Goal: Participate in discussion: Engage in conversation with other users on a specific topic

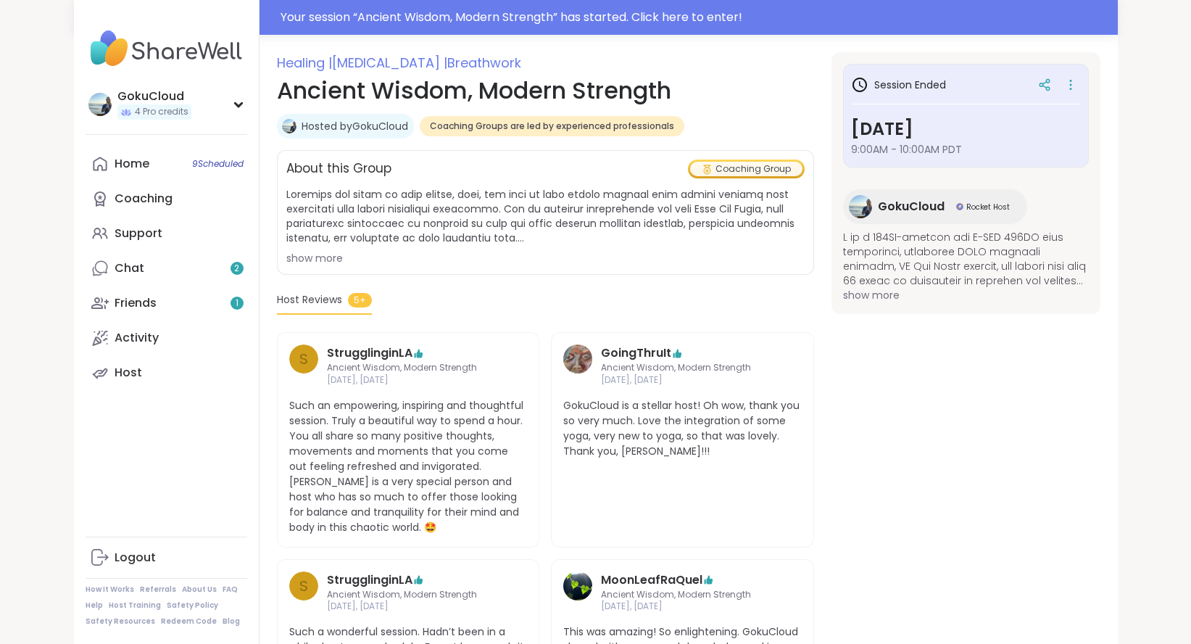
scroll to position [182, 0]
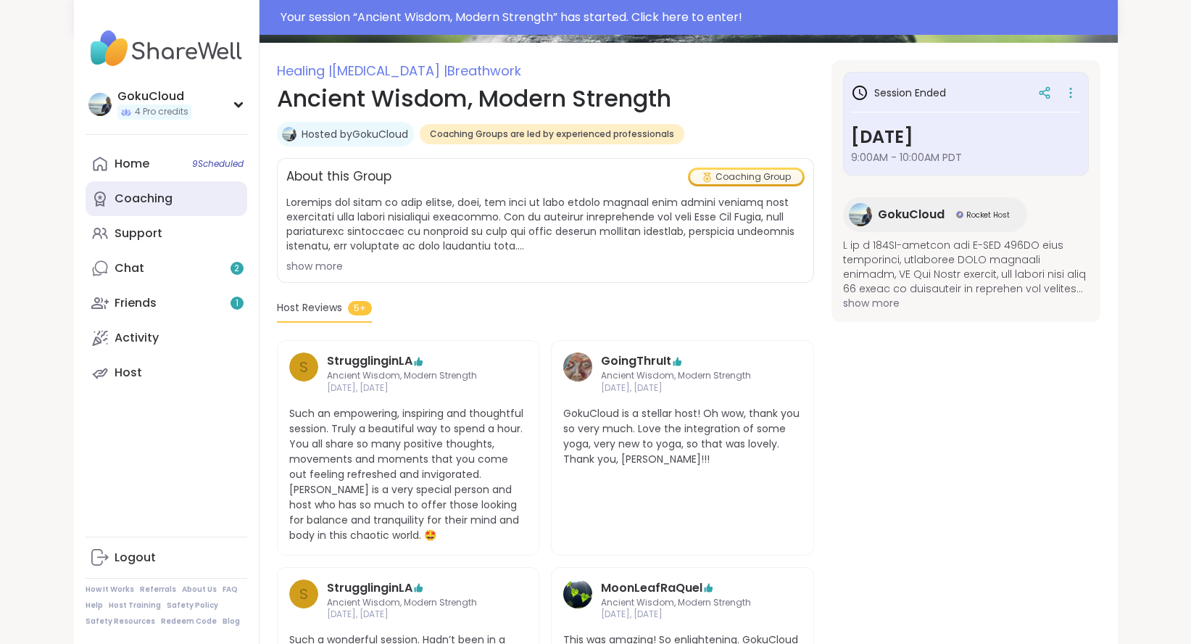
click at [153, 199] on div "Coaching" at bounding box center [144, 199] width 58 height 16
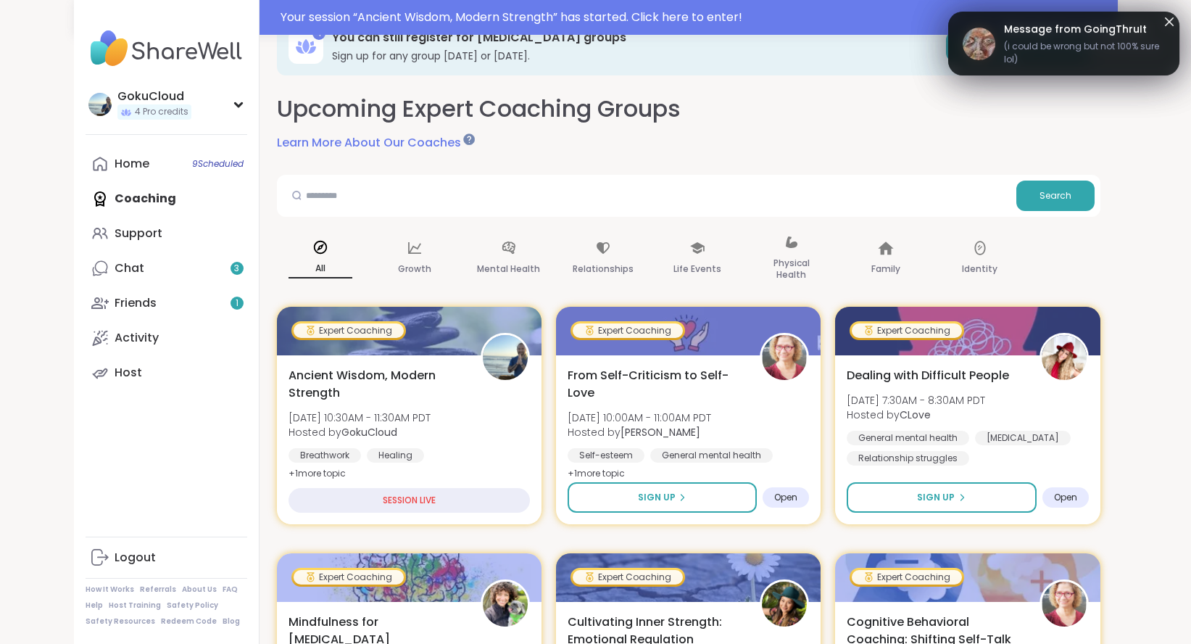
scroll to position [37, 0]
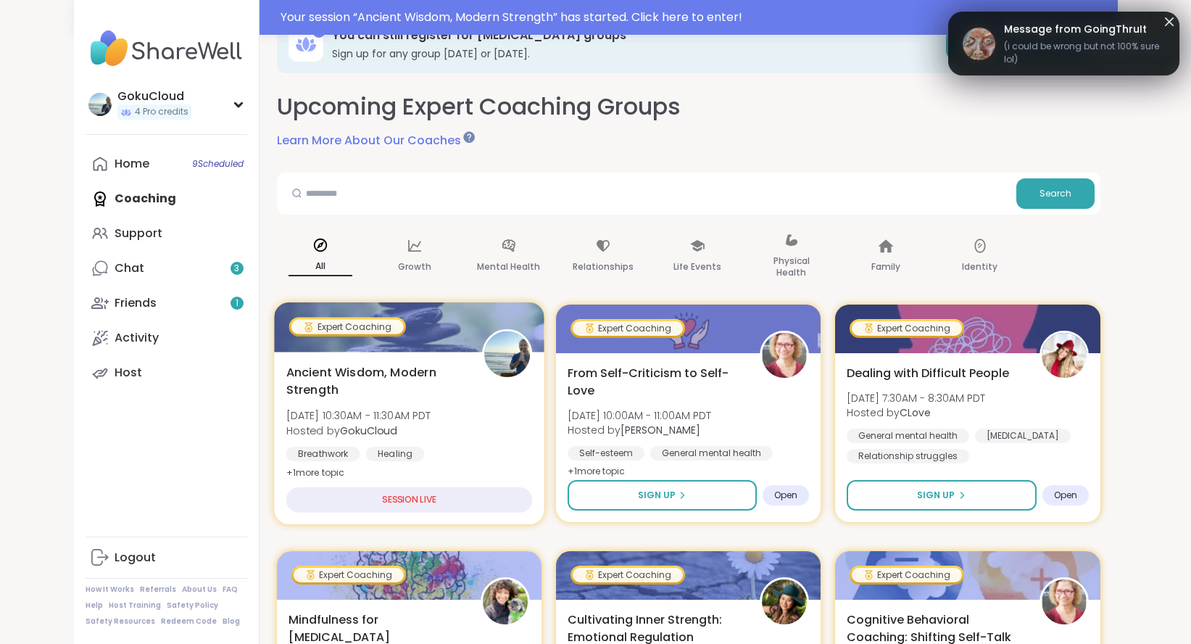
click at [391, 414] on span "[DATE] 10:30AM - 11:30AM PDT" at bounding box center [358, 415] width 145 height 15
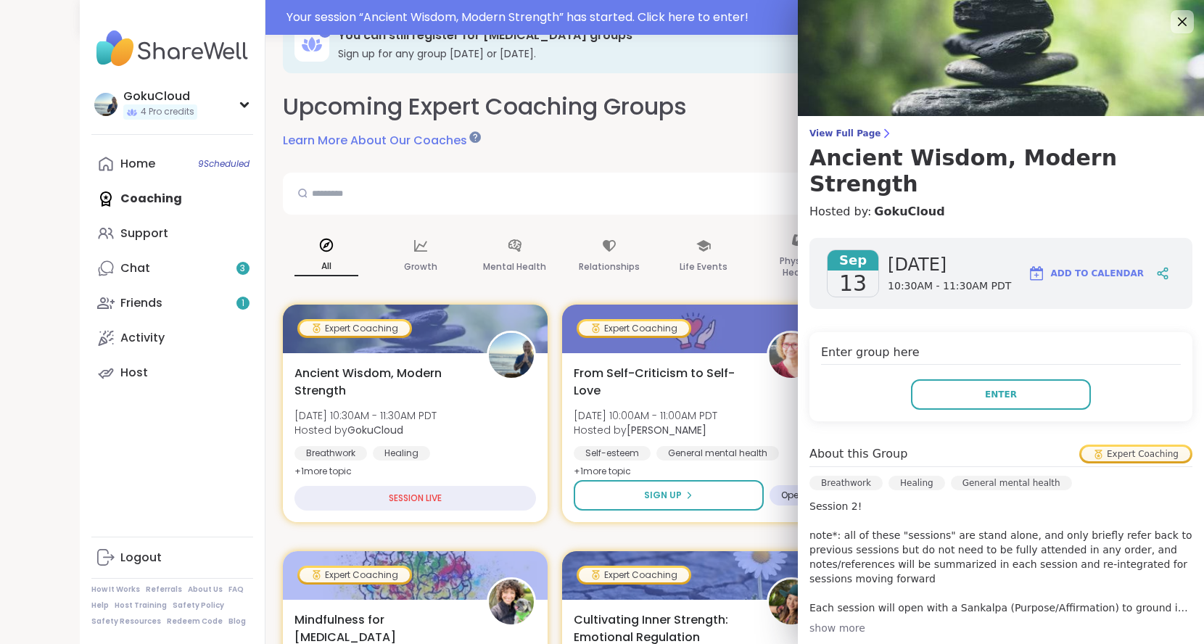
click at [1012, 350] on div "Enter group here Enter" at bounding box center [1000, 376] width 383 height 89
click at [1004, 379] on button "Enter" at bounding box center [1001, 394] width 180 height 30
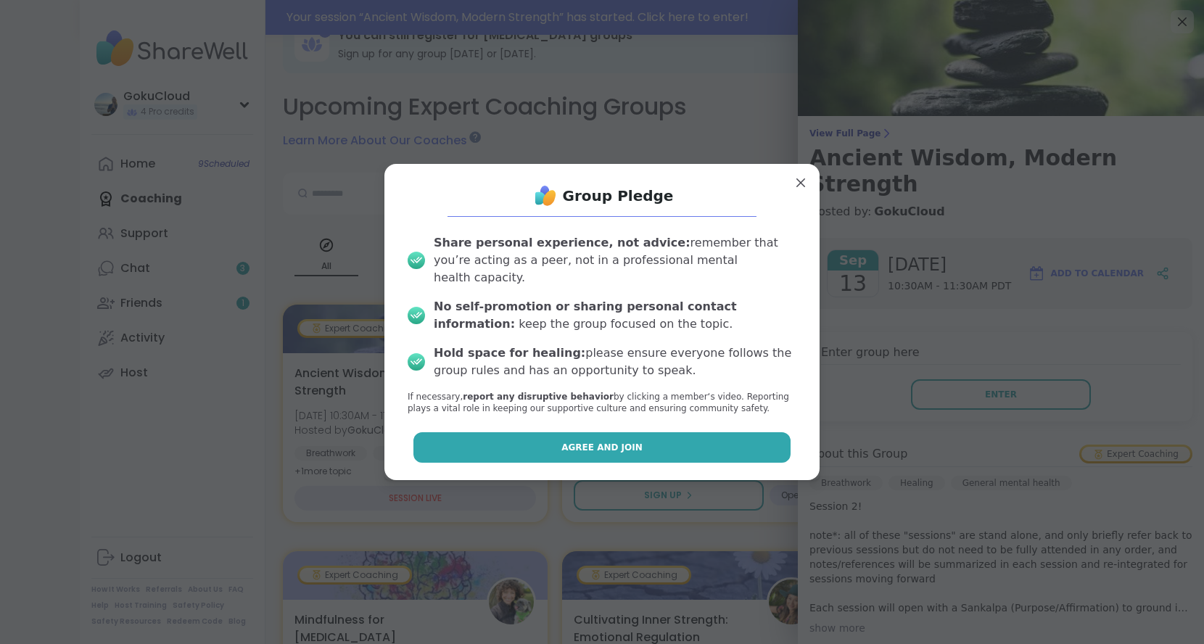
click at [624, 447] on button "Agree and Join" at bounding box center [602, 447] width 378 height 30
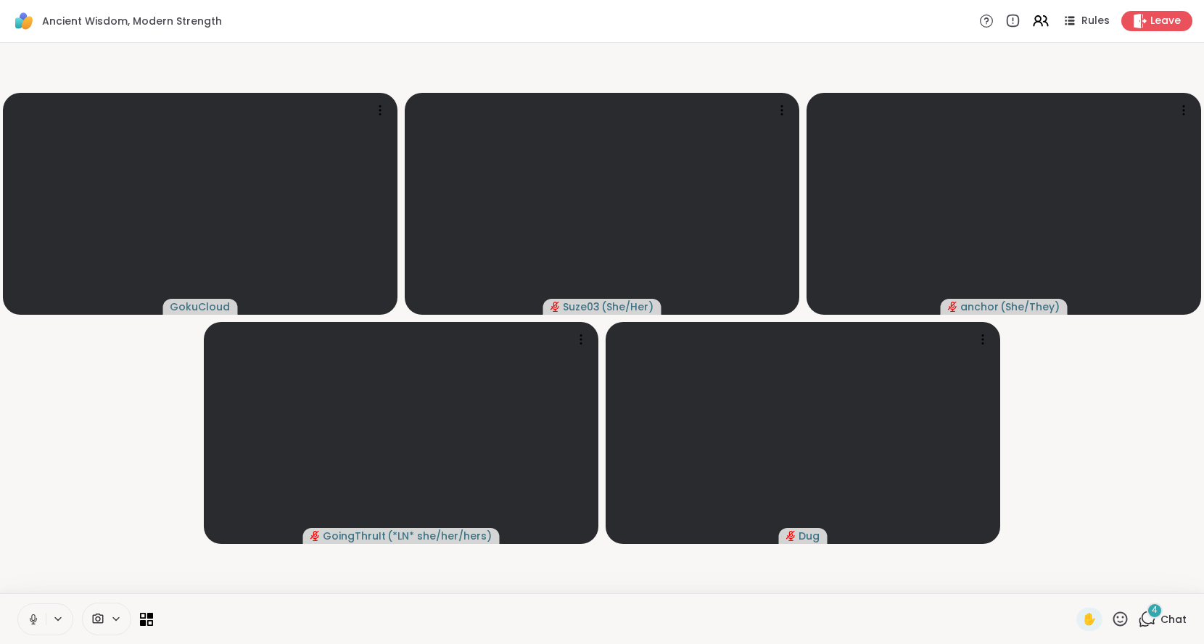
click at [41, 614] on button at bounding box center [32, 619] width 28 height 30
click at [52, 618] on icon at bounding box center [58, 619] width 12 height 12
click at [33, 619] on icon at bounding box center [33, 619] width 13 height 13
click at [114, 560] on div "Default - Microphone Array (Intel® Smart Sound Technology for Digital Microphon…" at bounding box center [297, 566] width 485 height 17
click at [87, 413] on video-player-container "GokuCloud Suze03 ( She/Her ) anchor ( She/They ) GoingThruIt ( *LN* she/her/her…" at bounding box center [602, 318] width 1186 height 539
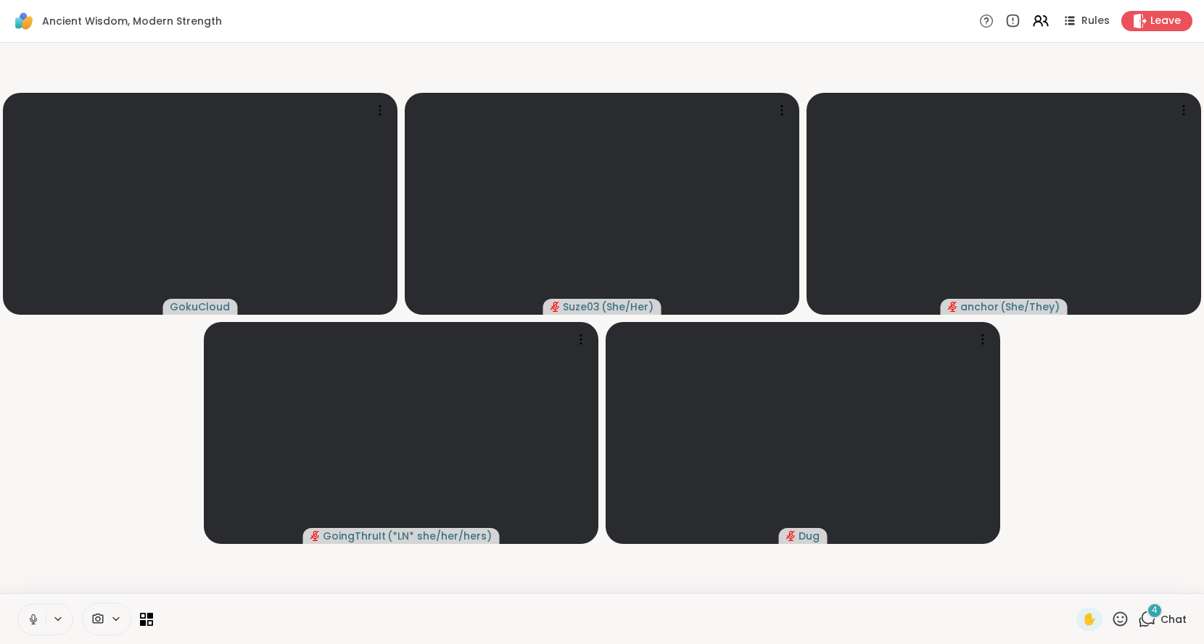
click at [58, 618] on icon at bounding box center [58, 619] width 12 height 12
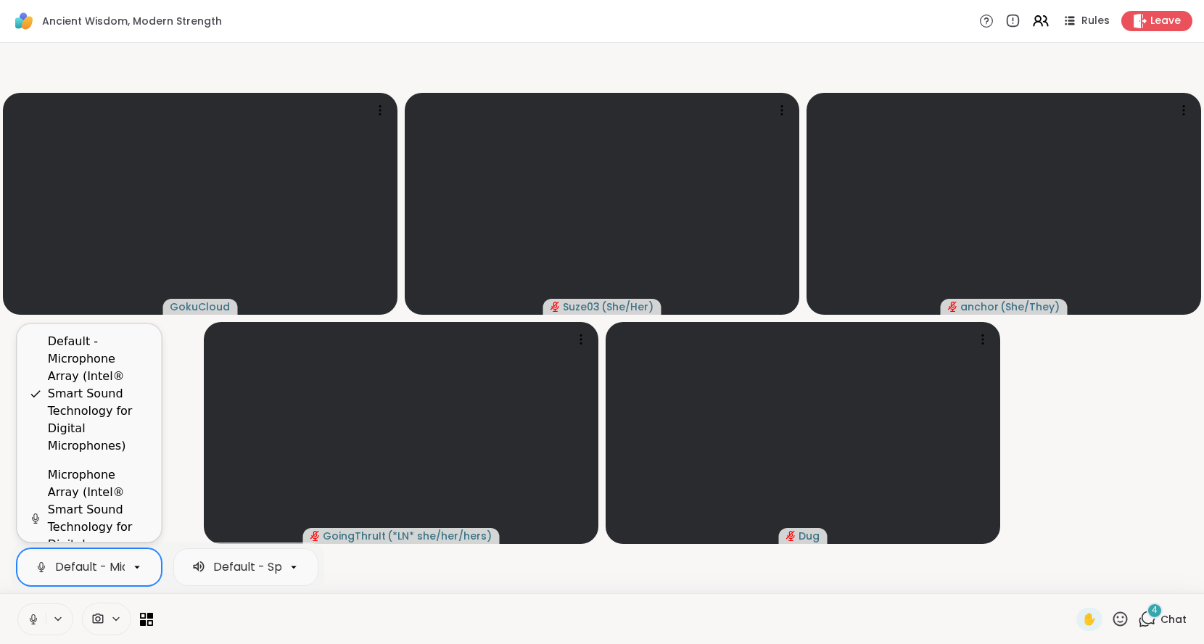
scroll to position [0, 393]
click at [143, 564] on icon at bounding box center [137, 567] width 13 height 13
click at [392, 574] on video-player-container "GokuCloud Suze03 ( She/Her ) anchor ( She/They ) GoingThruIt ( *LN* she/her/her…" at bounding box center [602, 318] width 1186 height 539
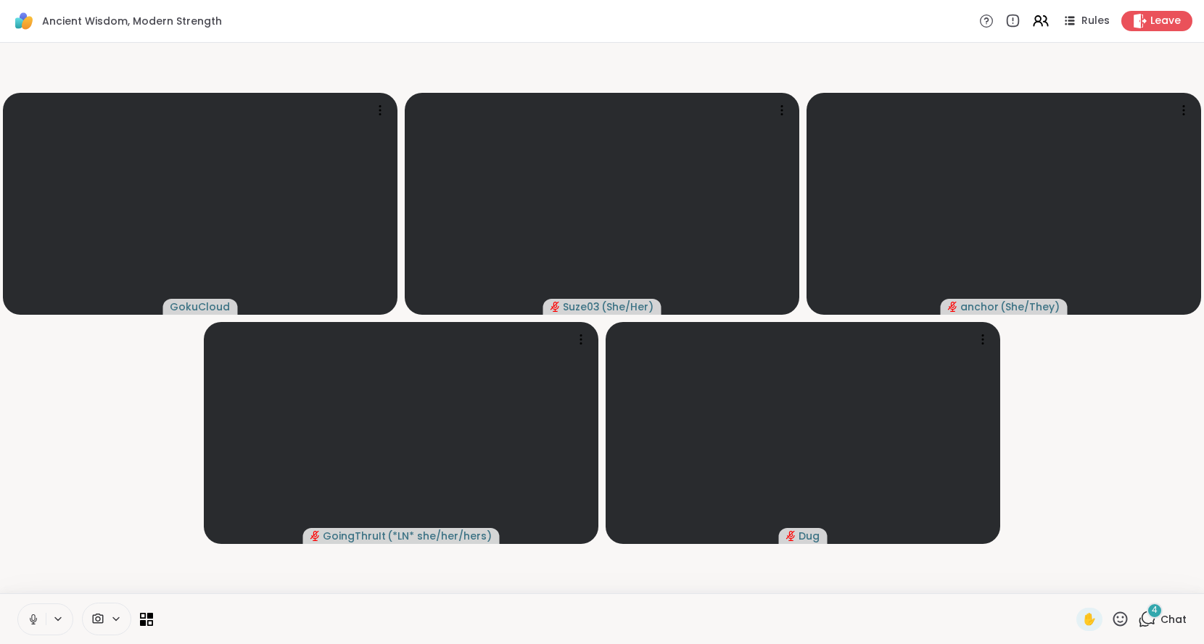
click at [1164, 612] on span "Chat" at bounding box center [1173, 619] width 26 height 15
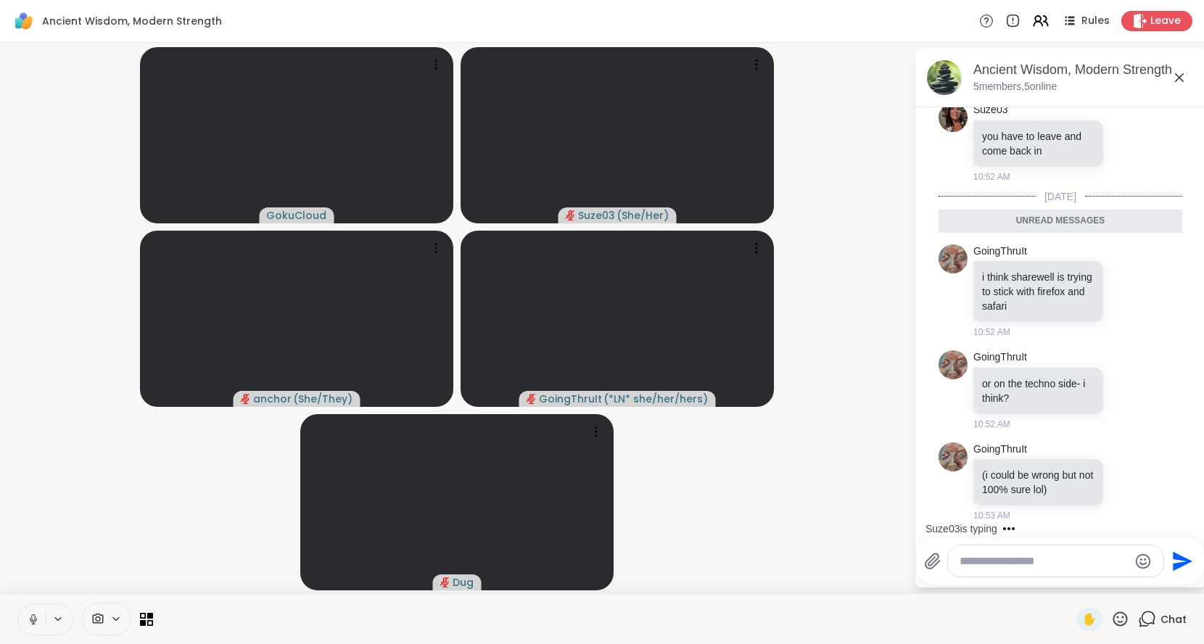
scroll to position [1724, 0]
click at [1081, 25] on span "Rules" at bounding box center [1096, 21] width 30 height 15
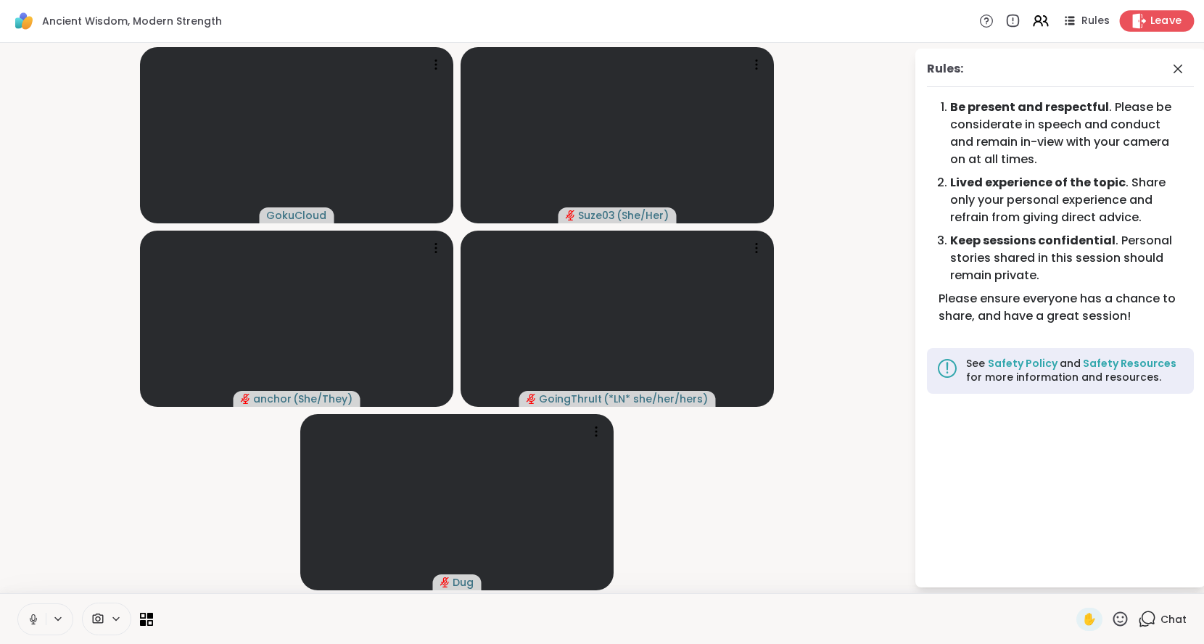
click at [1150, 17] on span "Leave" at bounding box center [1166, 21] width 32 height 15
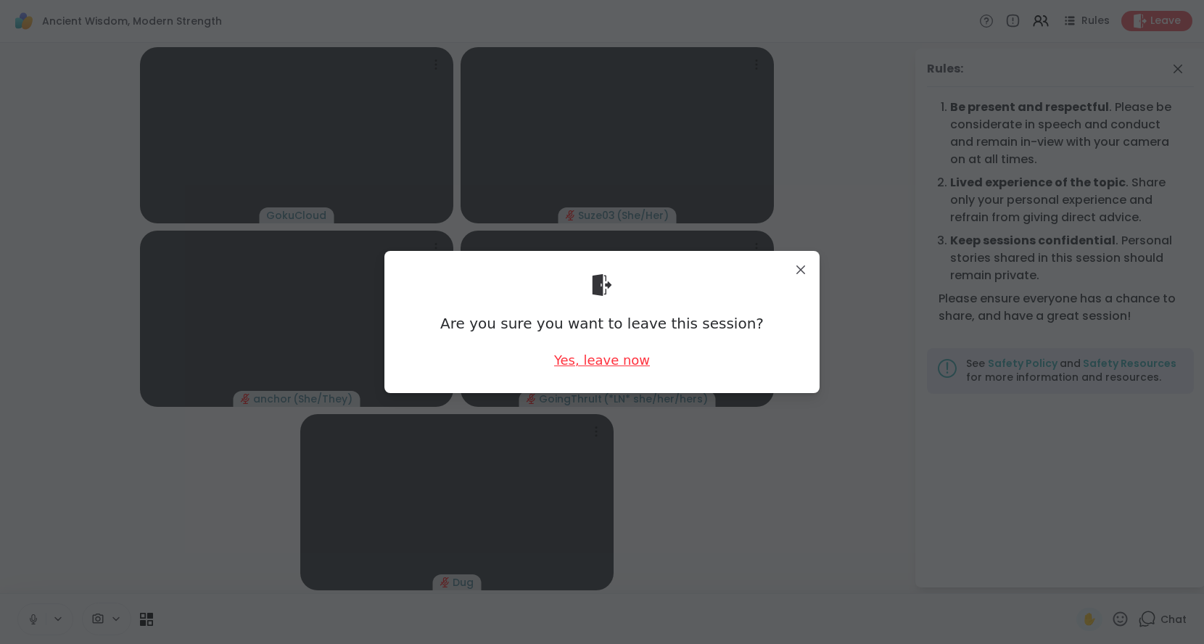
click at [568, 365] on div "Yes, leave now" at bounding box center [602, 360] width 96 height 18
